Goal: Check status: Check status

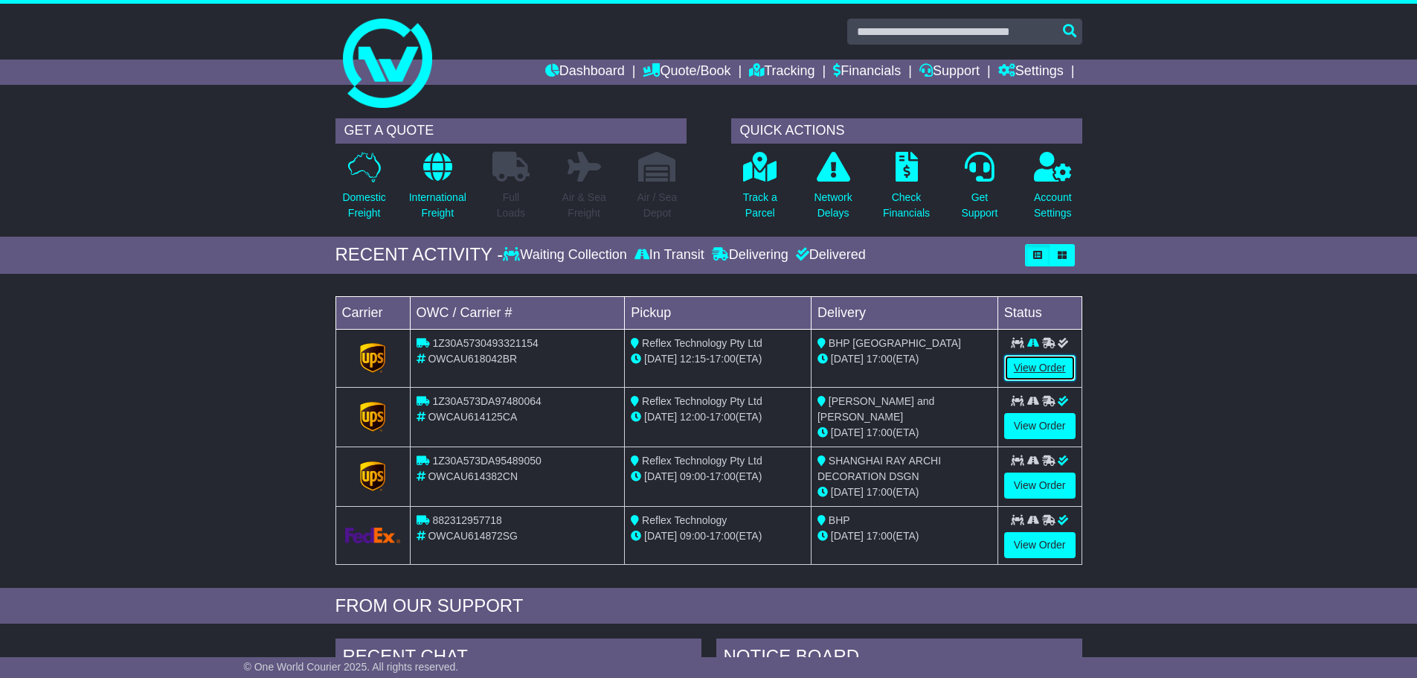
click at [1031, 363] on link "View Order" at bounding box center [1040, 368] width 71 height 26
click at [853, 71] on link "Financials" at bounding box center [867, 72] width 68 height 25
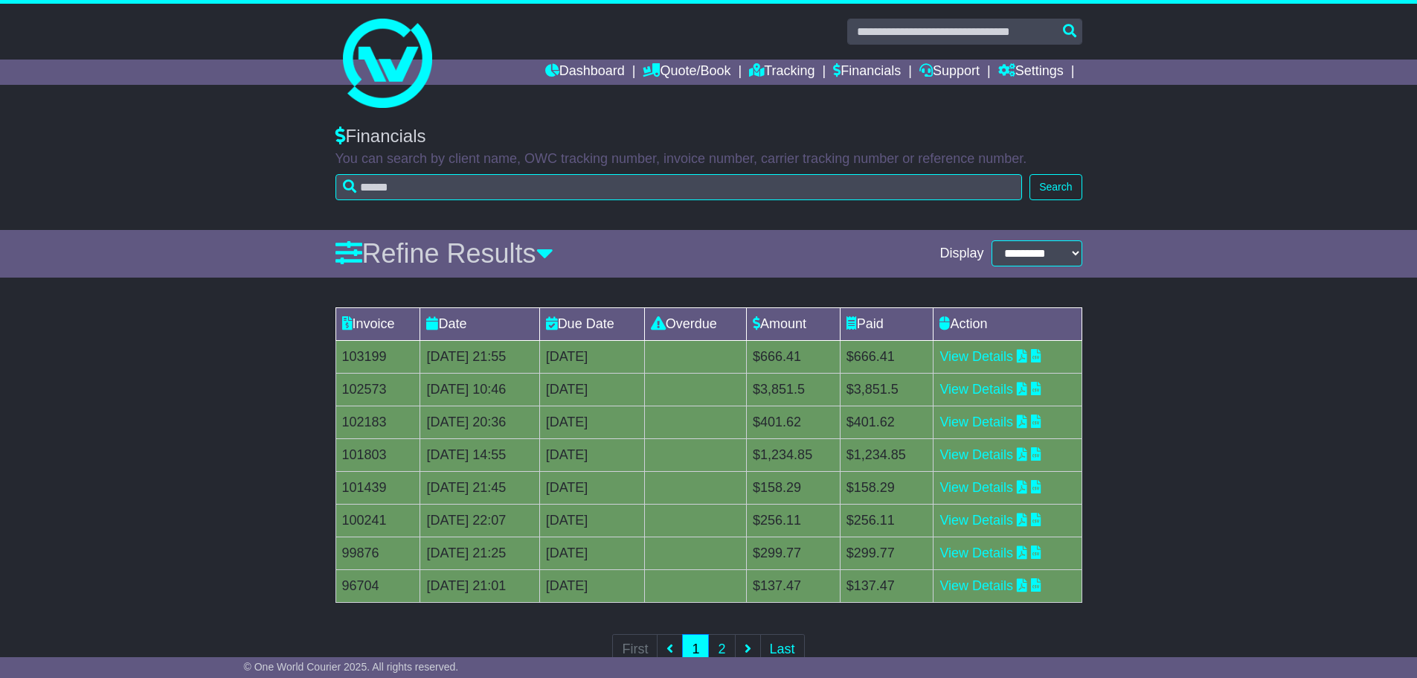
scroll to position [43, 0]
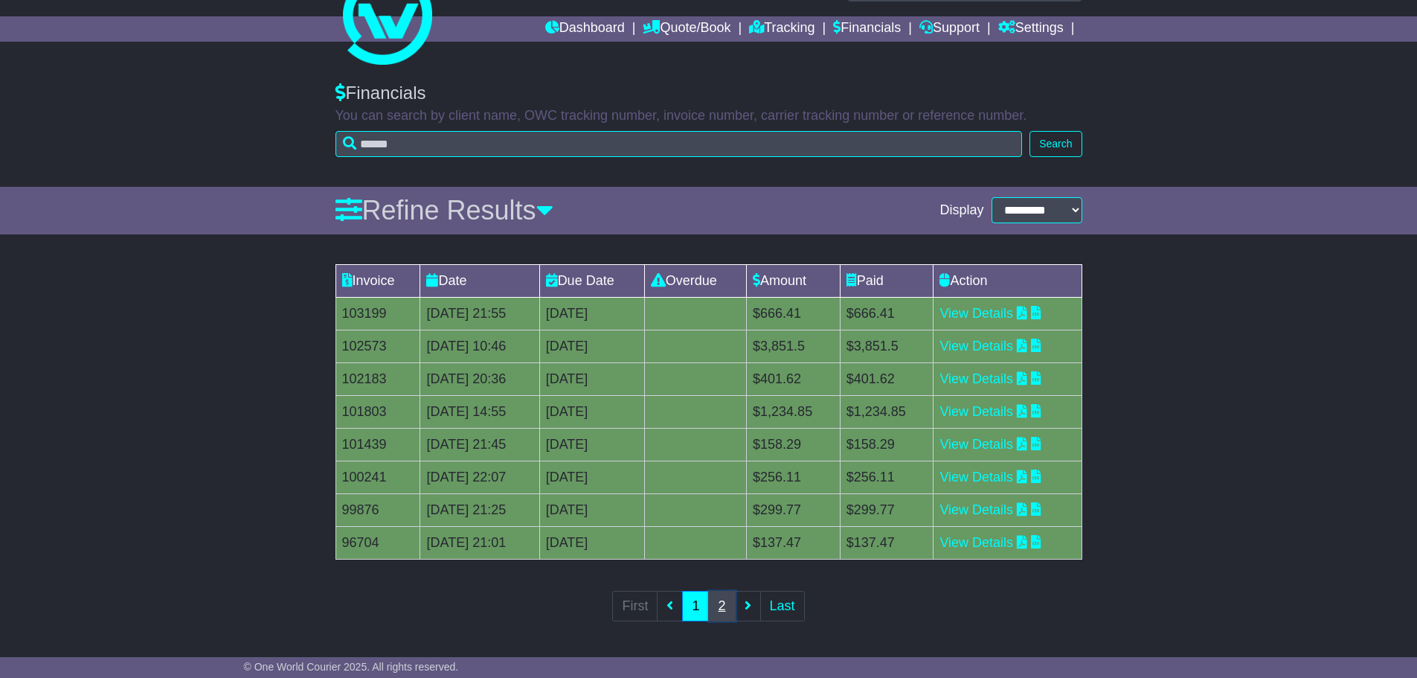
click at [725, 608] on link "2" at bounding box center [721, 606] width 27 height 31
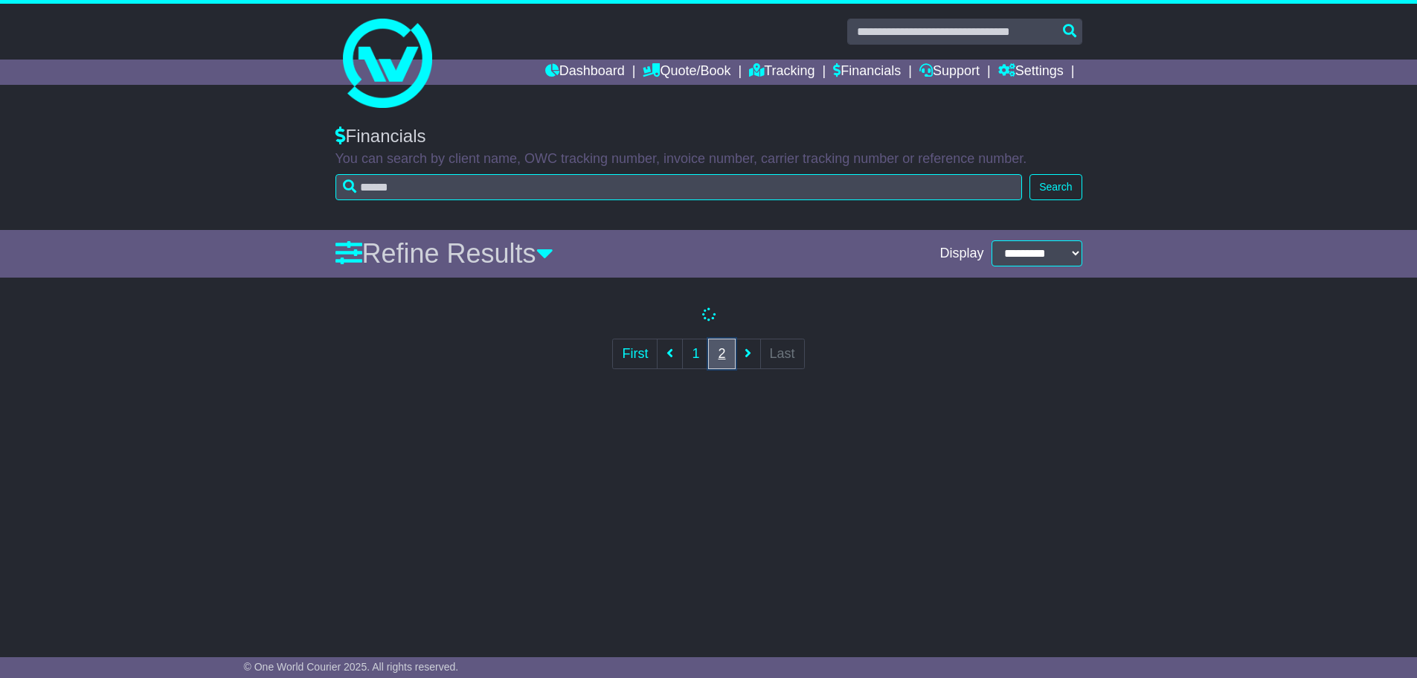
scroll to position [0, 0]
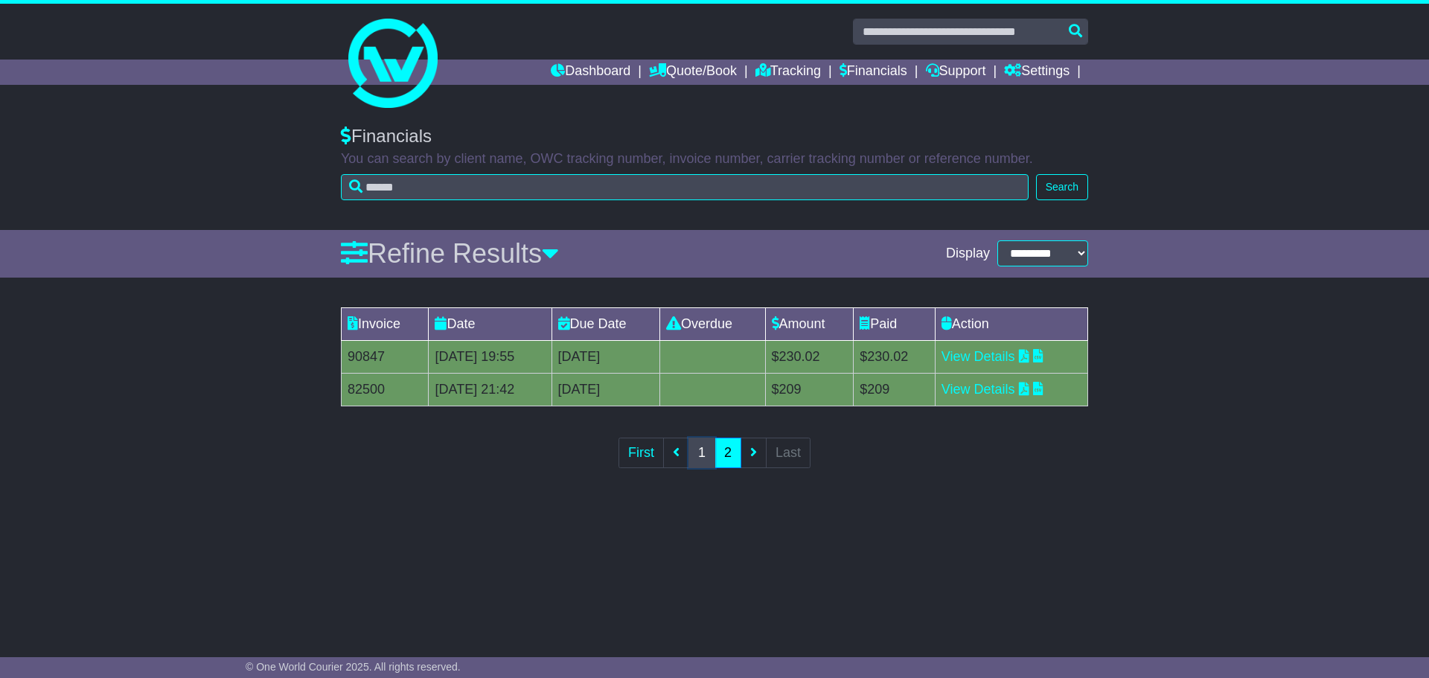
click at [702, 458] on link "1" at bounding box center [701, 453] width 27 height 31
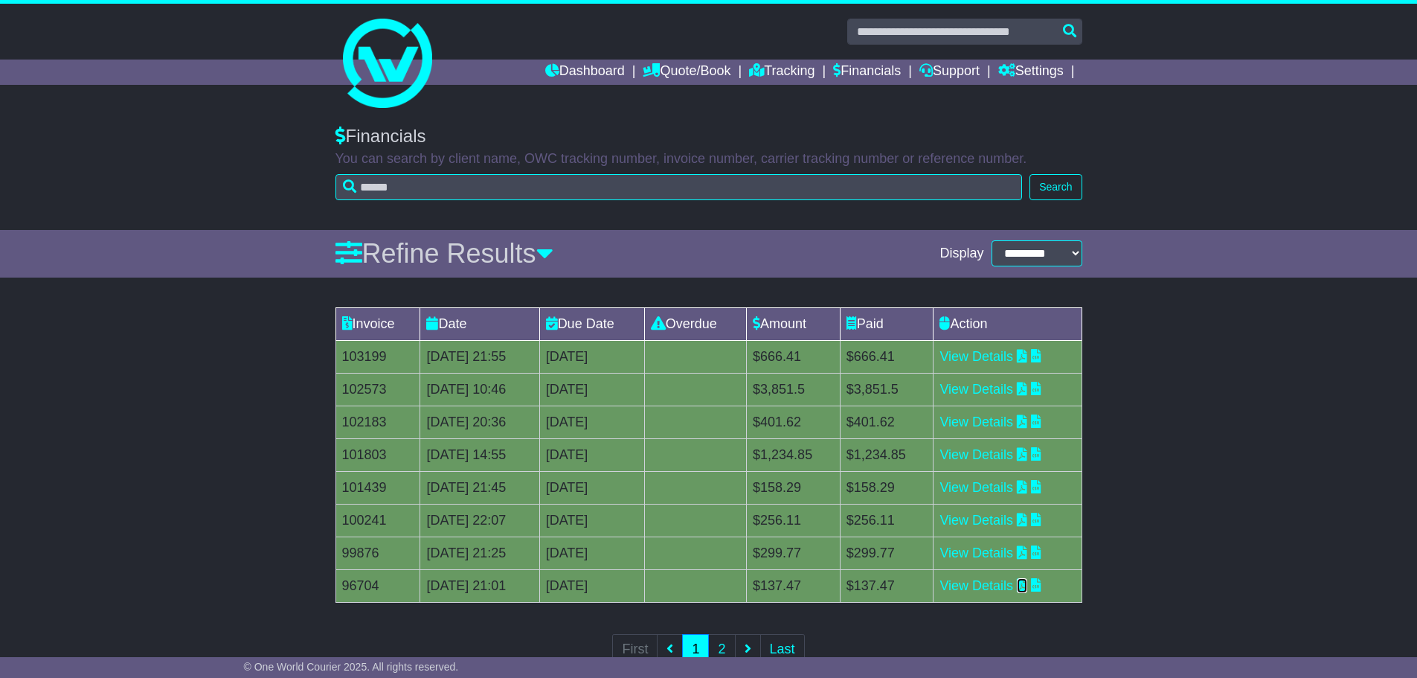
click at [1028, 588] on icon at bounding box center [1022, 584] width 10 height 13
click at [1042, 550] on icon at bounding box center [1036, 551] width 10 height 13
click at [1028, 550] on icon at bounding box center [1022, 551] width 10 height 13
click at [1028, 520] on icon at bounding box center [1022, 519] width 10 height 13
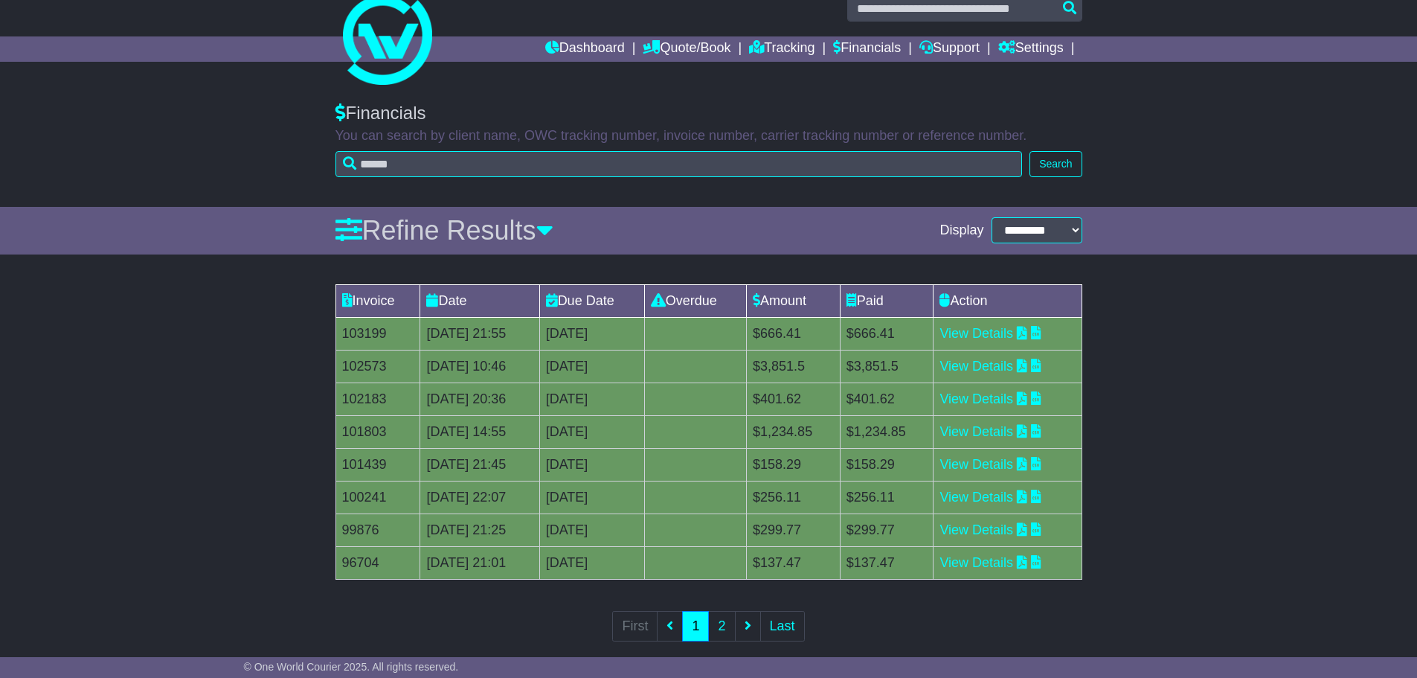
scroll to position [43, 0]
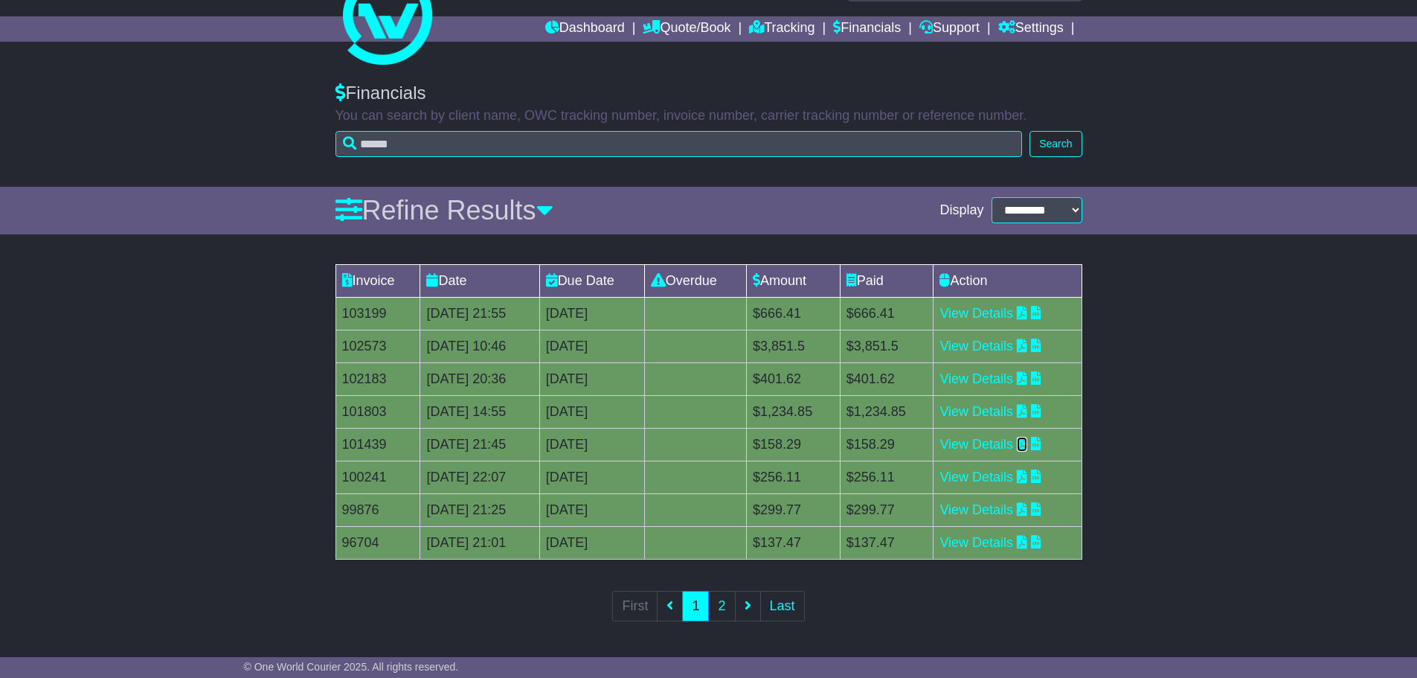
click at [1028, 447] on icon at bounding box center [1022, 443] width 10 height 13
click at [1028, 409] on icon at bounding box center [1022, 410] width 10 height 13
click at [1028, 379] on icon at bounding box center [1022, 377] width 10 height 13
click at [1028, 345] on icon at bounding box center [1022, 345] width 10 height 13
click at [1028, 315] on icon at bounding box center [1022, 312] width 10 height 13
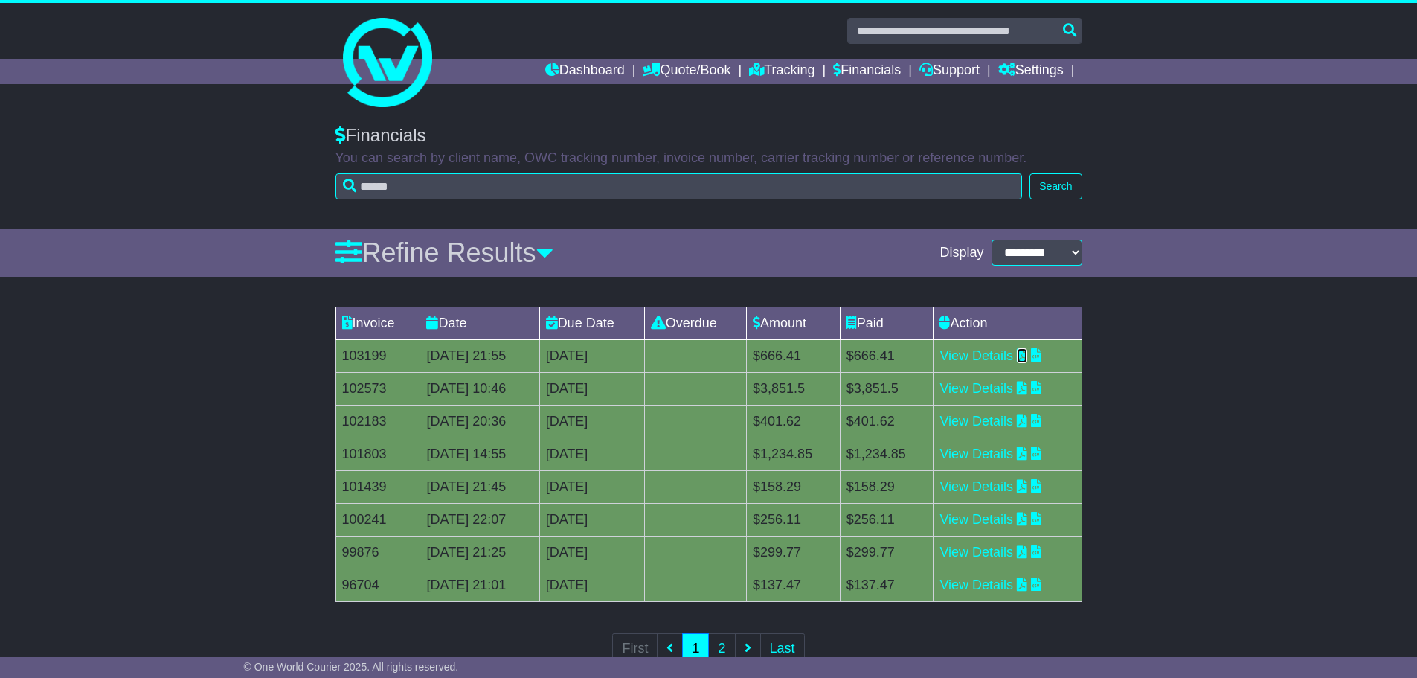
scroll to position [0, 0]
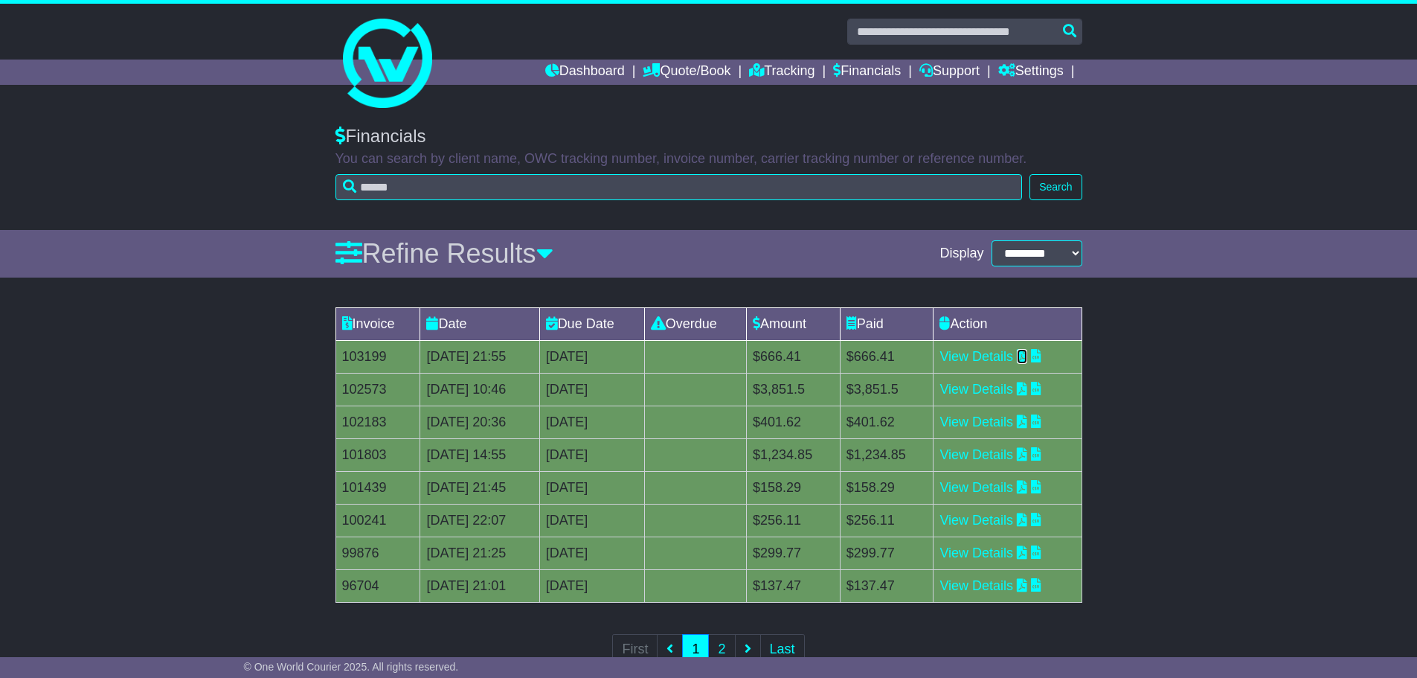
click at [1028, 356] on icon at bounding box center [1022, 355] width 10 height 13
click at [1028, 390] on icon at bounding box center [1022, 388] width 10 height 13
click at [1028, 421] on icon at bounding box center [1022, 420] width 10 height 13
click at [1028, 454] on icon at bounding box center [1022, 453] width 10 height 13
click at [787, 69] on link "Tracking" at bounding box center [781, 72] width 65 height 25
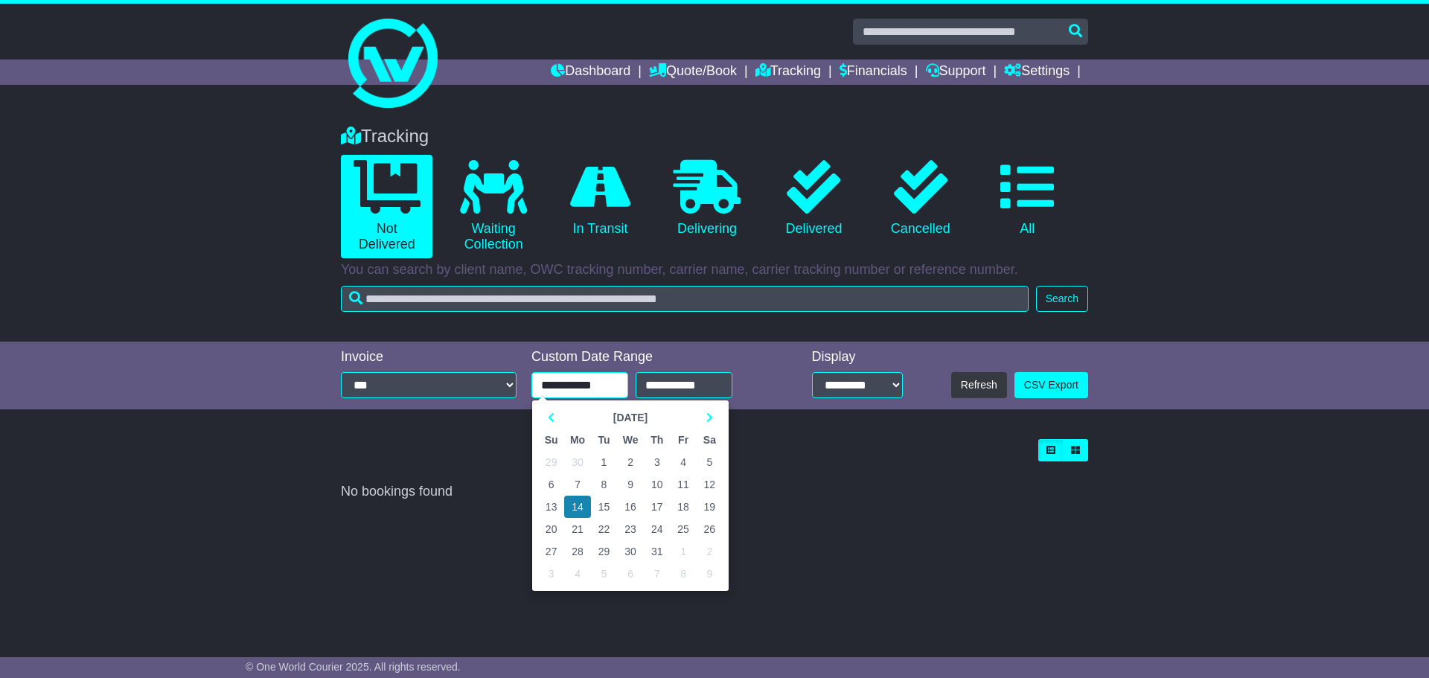
click at [597, 389] on input "**********" at bounding box center [579, 385] width 97 height 26
click at [554, 417] on icon at bounding box center [551, 417] width 7 height 10
click at [666, 458] on td "1" at bounding box center [657, 462] width 26 height 22
type input "**********"
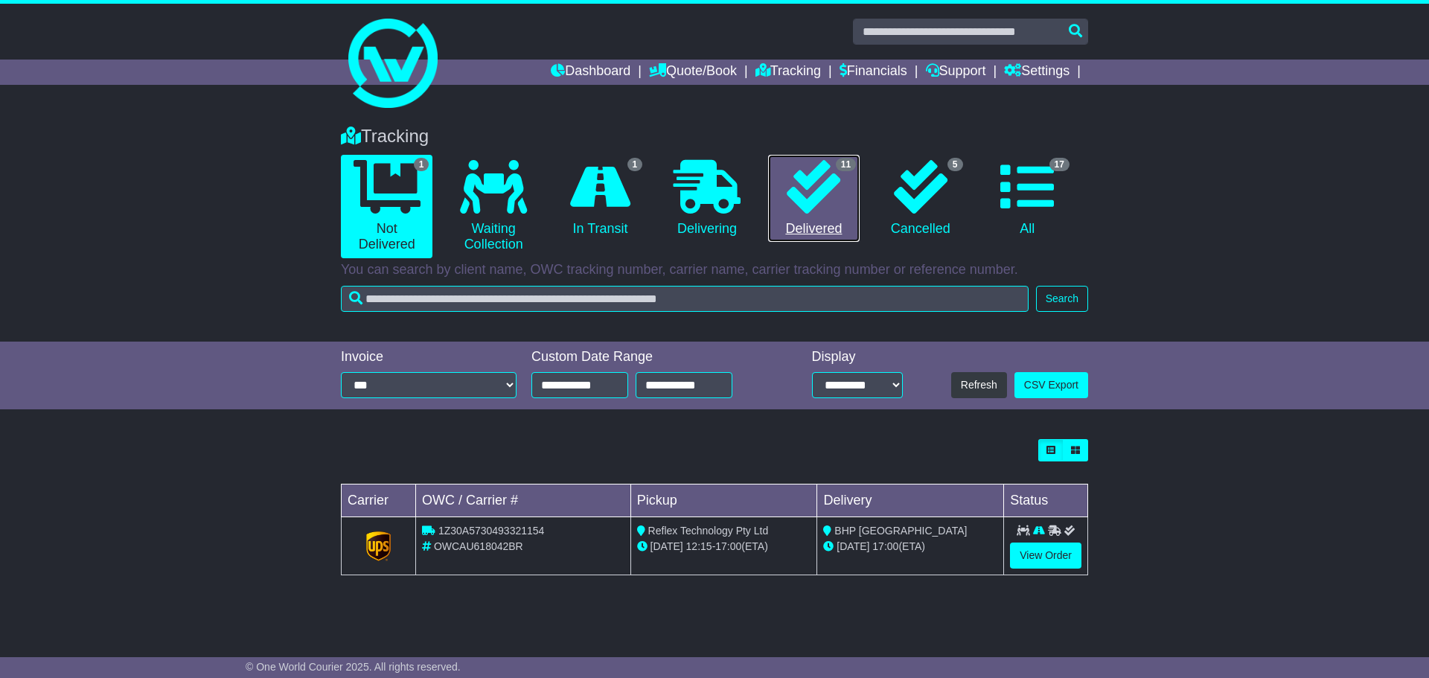
click at [814, 221] on link "11 Delivered" at bounding box center [814, 199] width 92 height 88
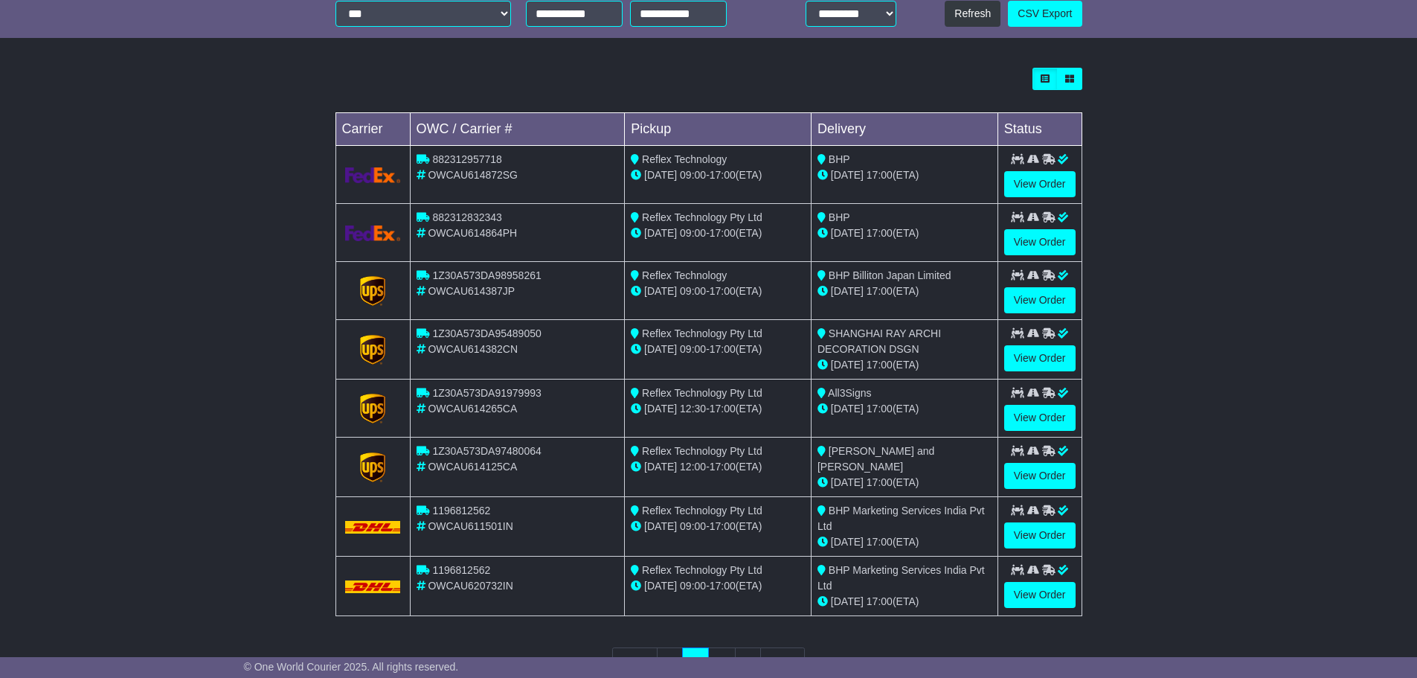
scroll to position [372, 0]
click at [1049, 300] on link "View Order" at bounding box center [1040, 299] width 71 height 26
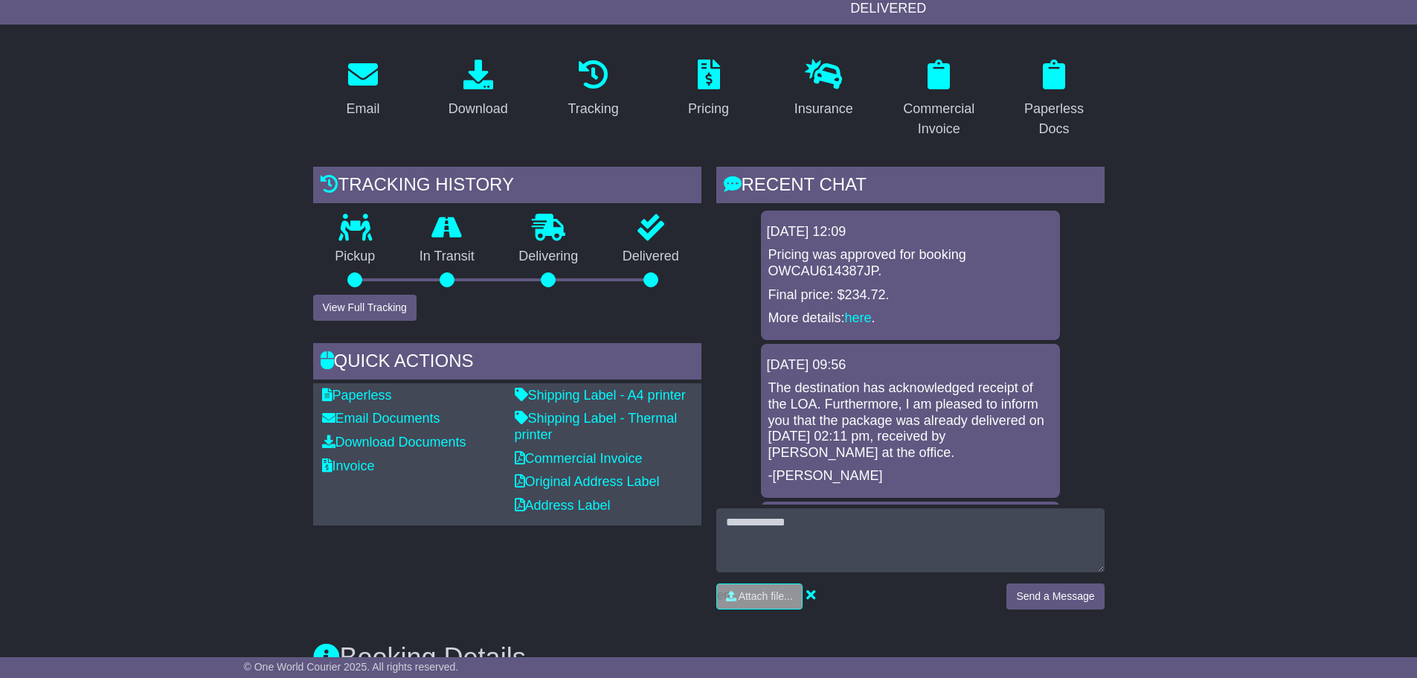
scroll to position [223, 0]
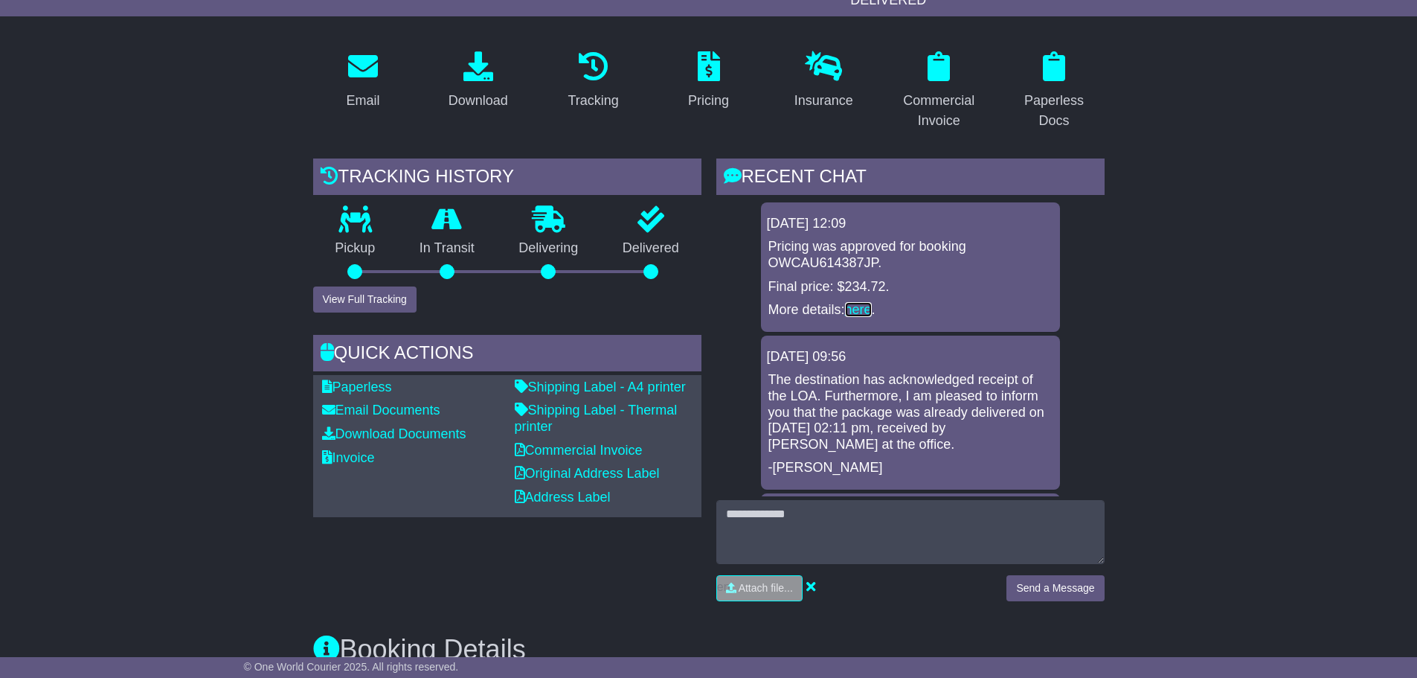
click at [860, 309] on link "here" at bounding box center [858, 309] width 27 height 15
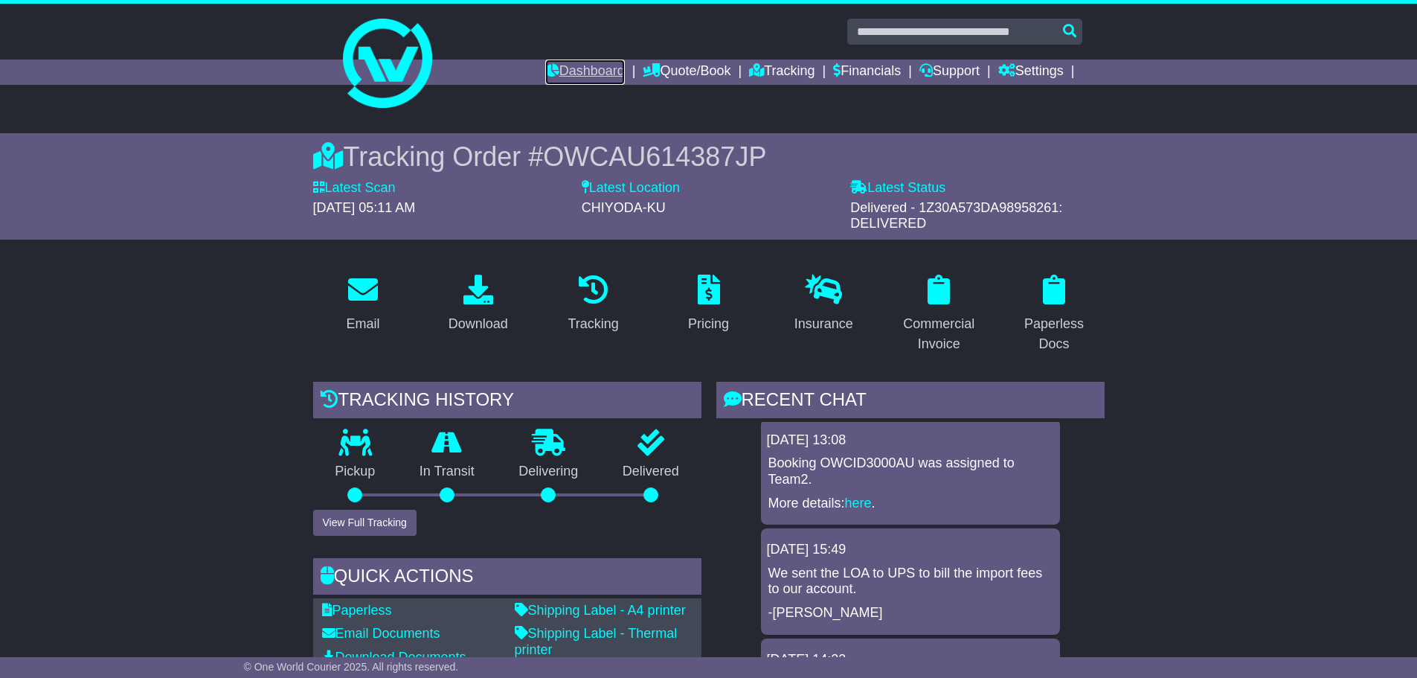
click at [577, 73] on link "Dashboard" at bounding box center [585, 72] width 80 height 25
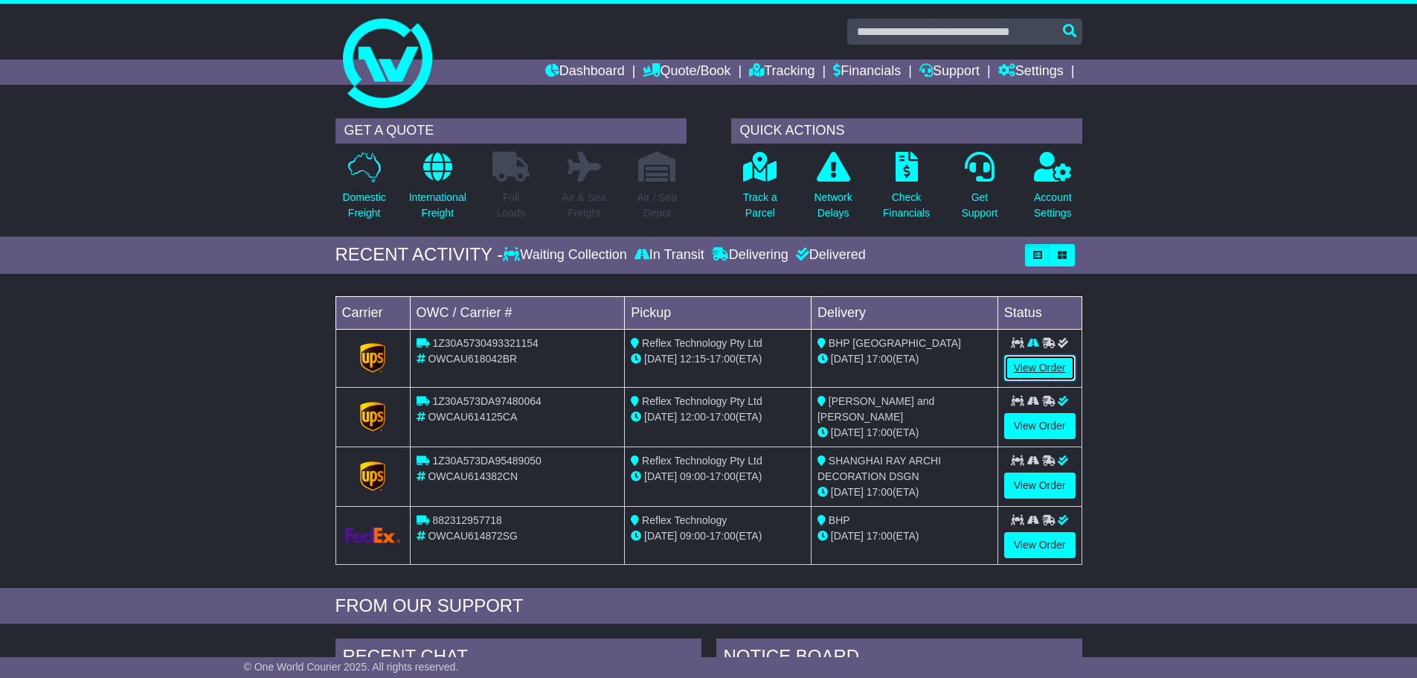
click at [1049, 369] on link "View Order" at bounding box center [1040, 368] width 71 height 26
